Goal: Task Accomplishment & Management: Manage account settings

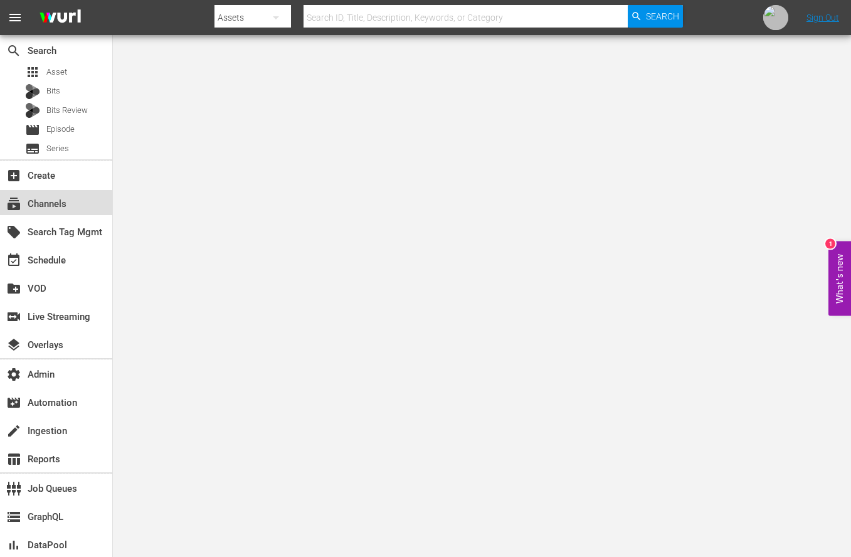
click at [46, 207] on div "subscriptions Channels" at bounding box center [35, 201] width 70 height 11
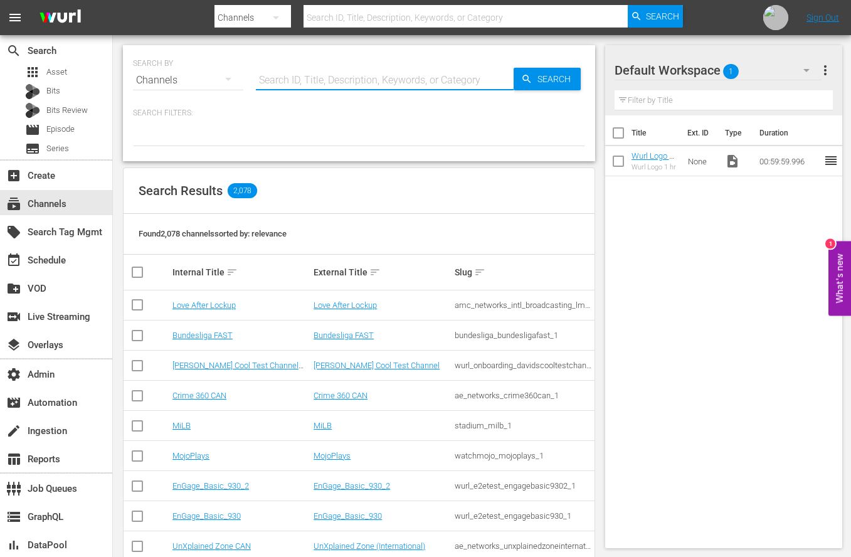
click at [457, 68] on input "text" at bounding box center [385, 80] width 258 height 30
type input "danger"
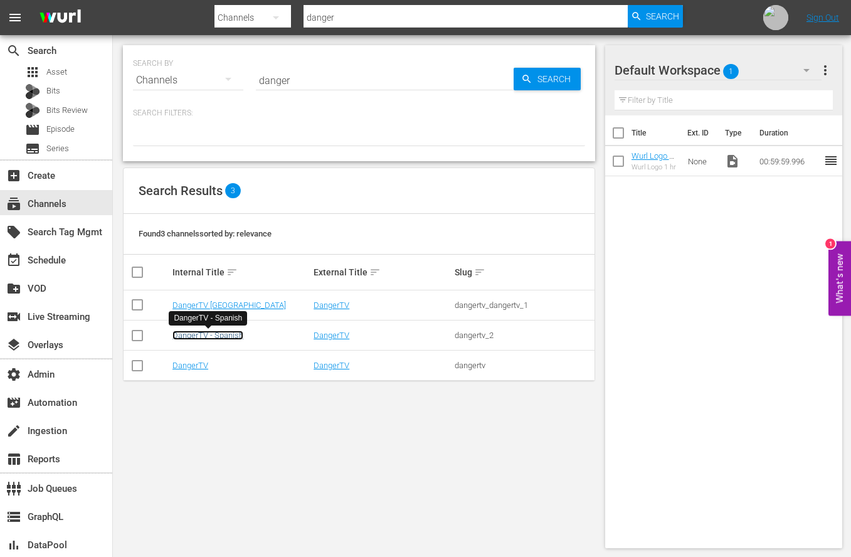
click at [205, 337] on link "DangerTV - Spanish" at bounding box center [208, 335] width 71 height 9
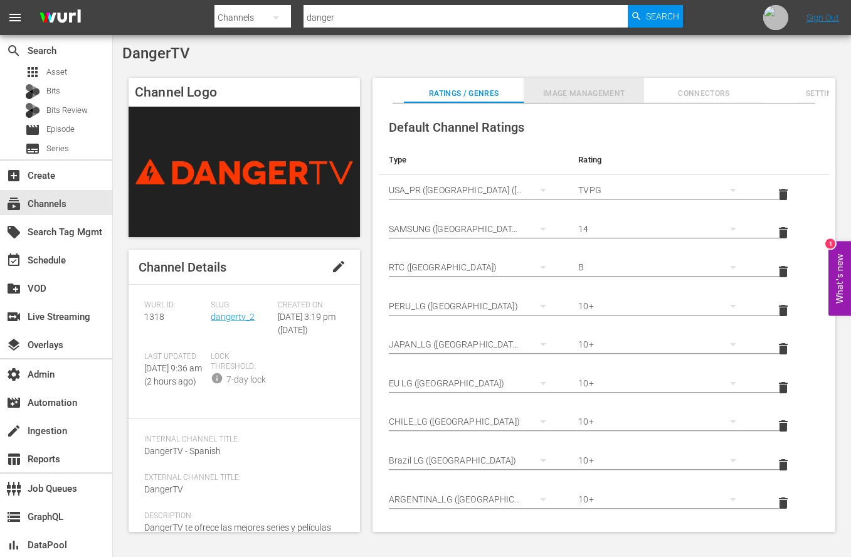
click at [578, 96] on span "Image Management" at bounding box center [584, 93] width 120 height 13
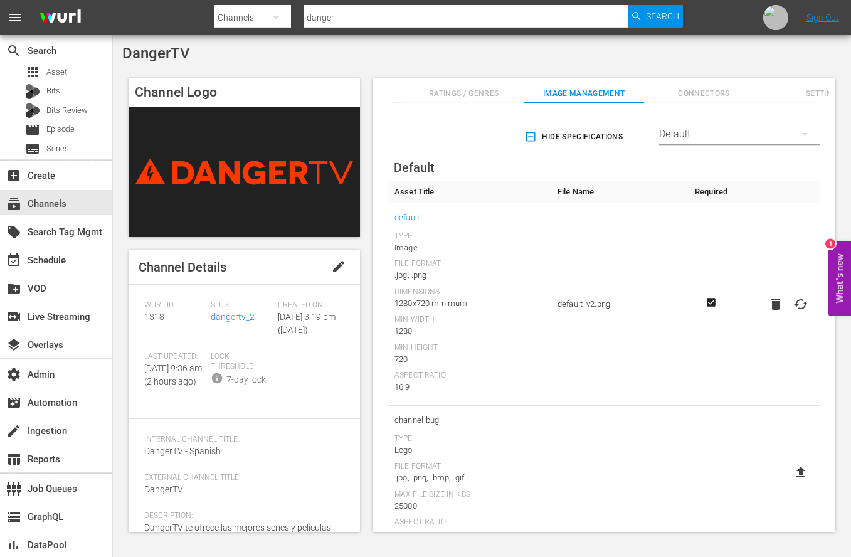
click at [706, 127] on div "Default" at bounding box center [739, 134] width 161 height 35
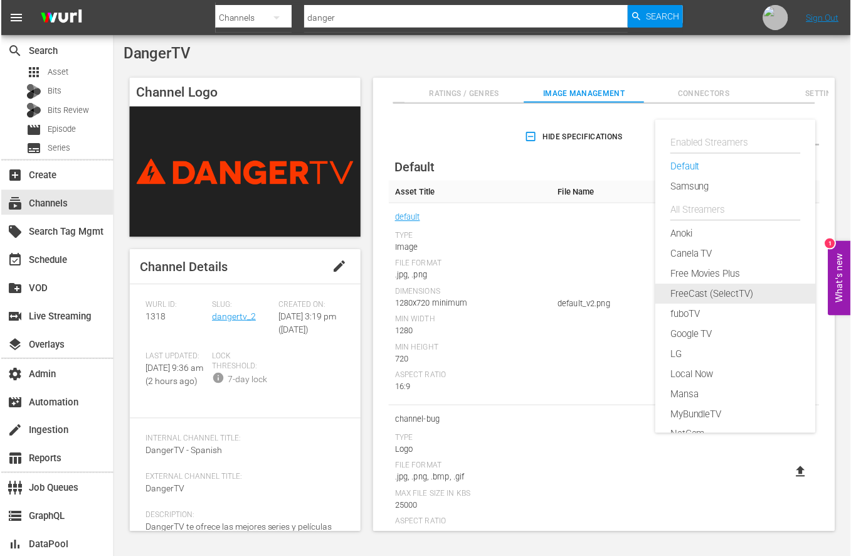
scroll to position [26, 0]
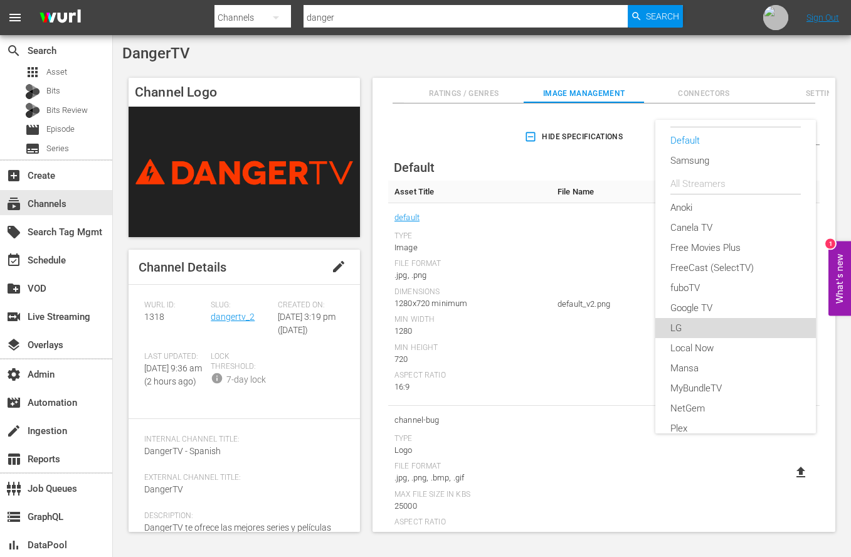
click at [686, 328] on div "LG" at bounding box center [736, 328] width 130 height 20
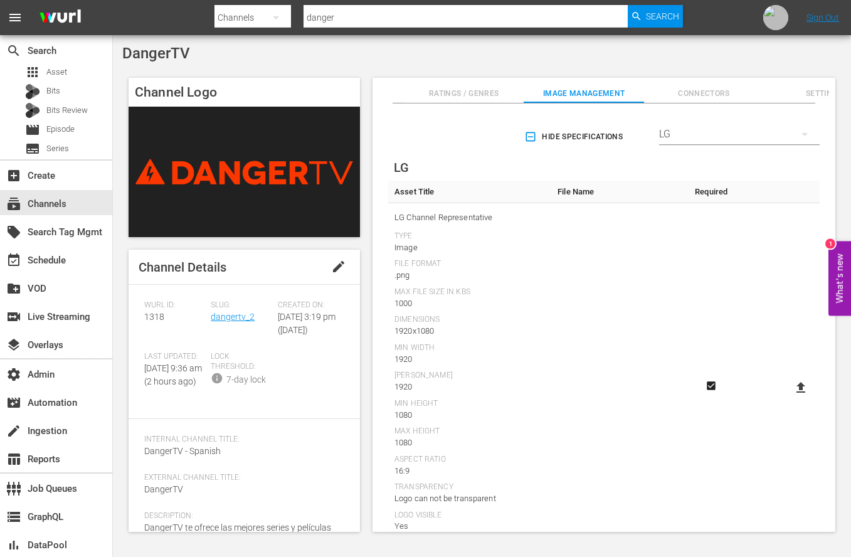
click at [525, 135] on icon "button" at bounding box center [530, 136] width 13 height 13
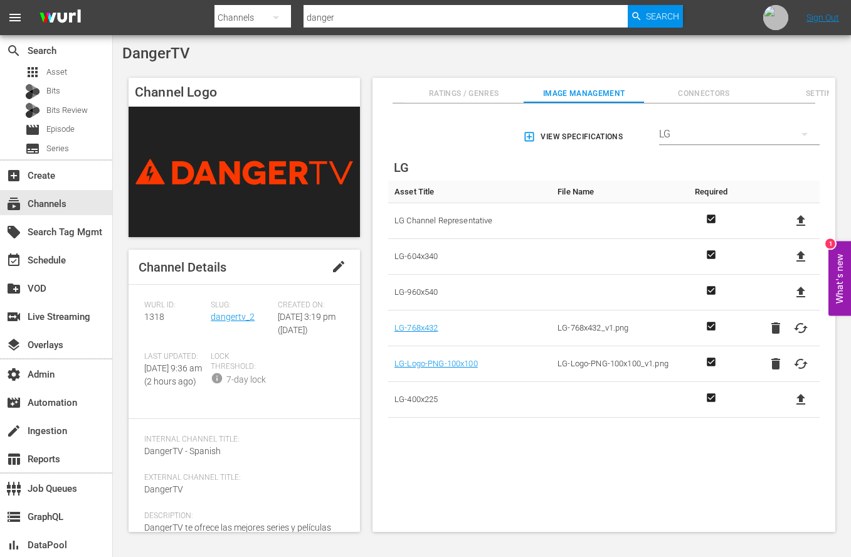
click at [797, 218] on icon at bounding box center [801, 220] width 9 height 11
click at [789, 231] on input "file" at bounding box center [789, 231] width 1 height 1
type input "C:\fakepath\LG-Thumbnail.png"
click at [463, 88] on span "Ratings / Genres" at bounding box center [464, 93] width 120 height 13
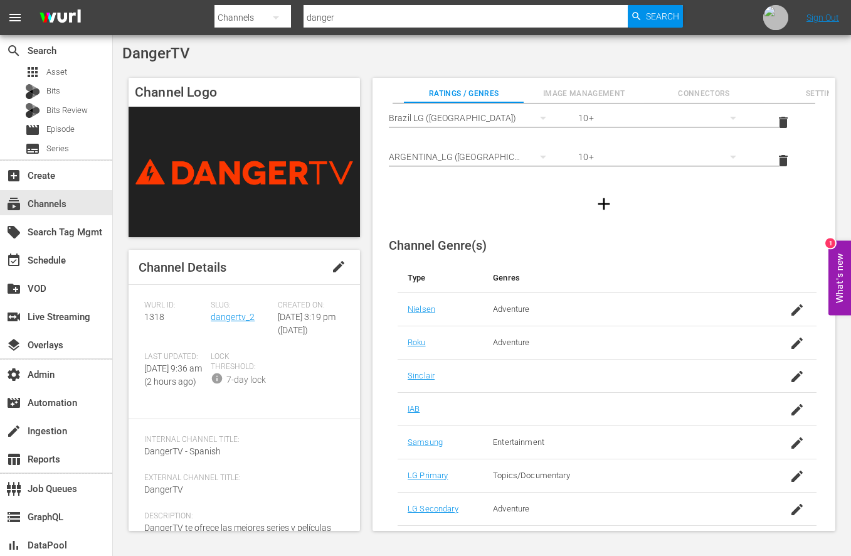
scroll to position [394, 0]
